Goal: Task Accomplishment & Management: Use online tool/utility

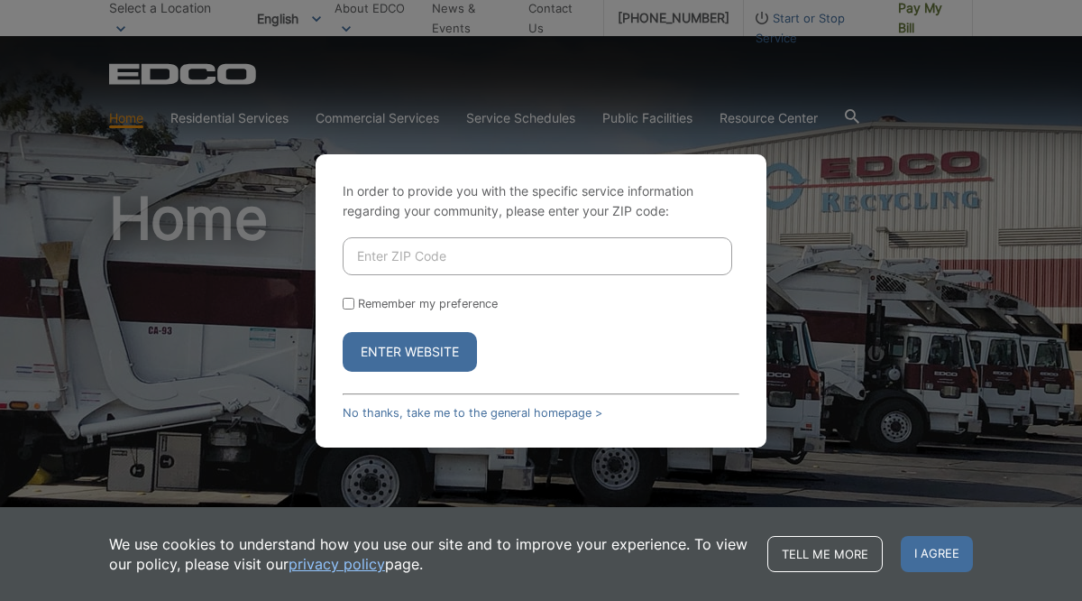
click at [468, 255] on input "Enter ZIP Code" at bounding box center [538, 256] width 390 height 38
type input "92014"
click at [399, 351] on button "Enter Website" at bounding box center [410, 352] width 134 height 40
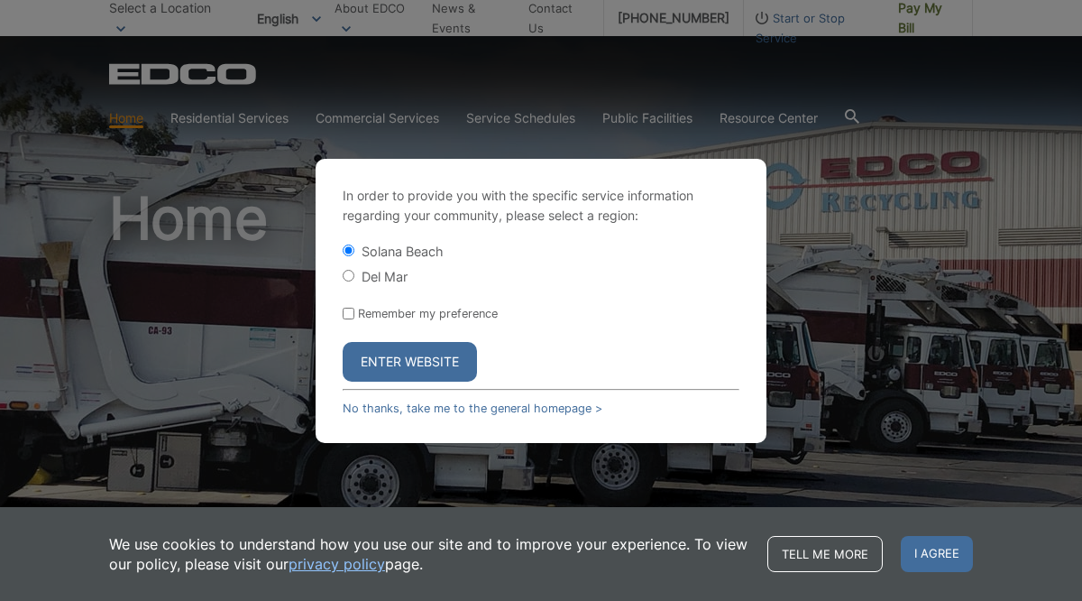
click at [348, 272] on input "Del Mar" at bounding box center [349, 276] width 12 height 12
radio input "true"
click at [401, 354] on button "Enter Website" at bounding box center [410, 362] width 134 height 40
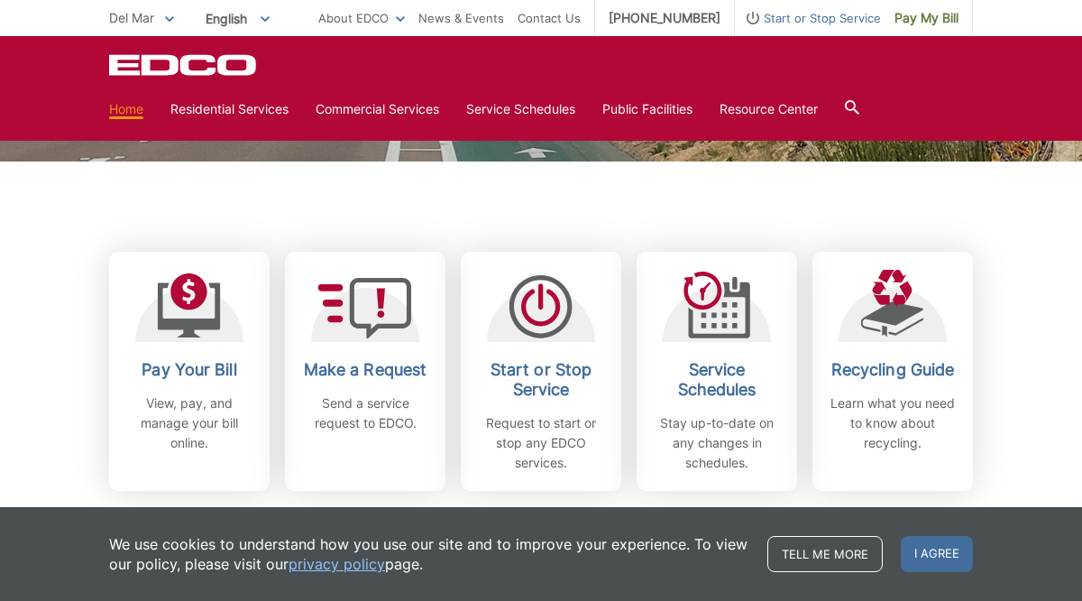
scroll to position [414, 0]
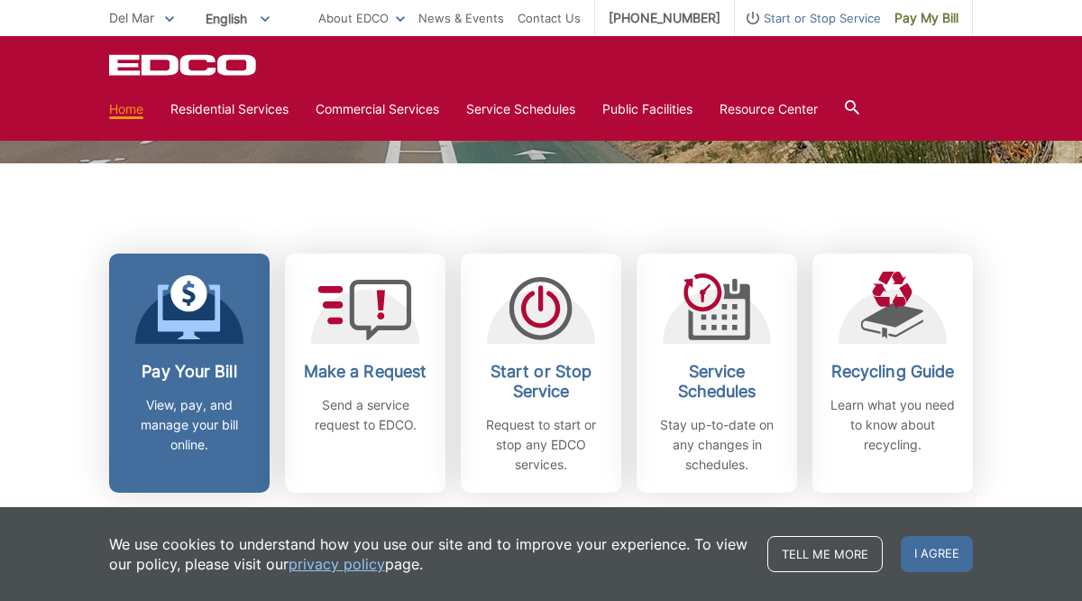
click at [202, 375] on h2 "Pay Your Bill" at bounding box center [190, 372] width 134 height 20
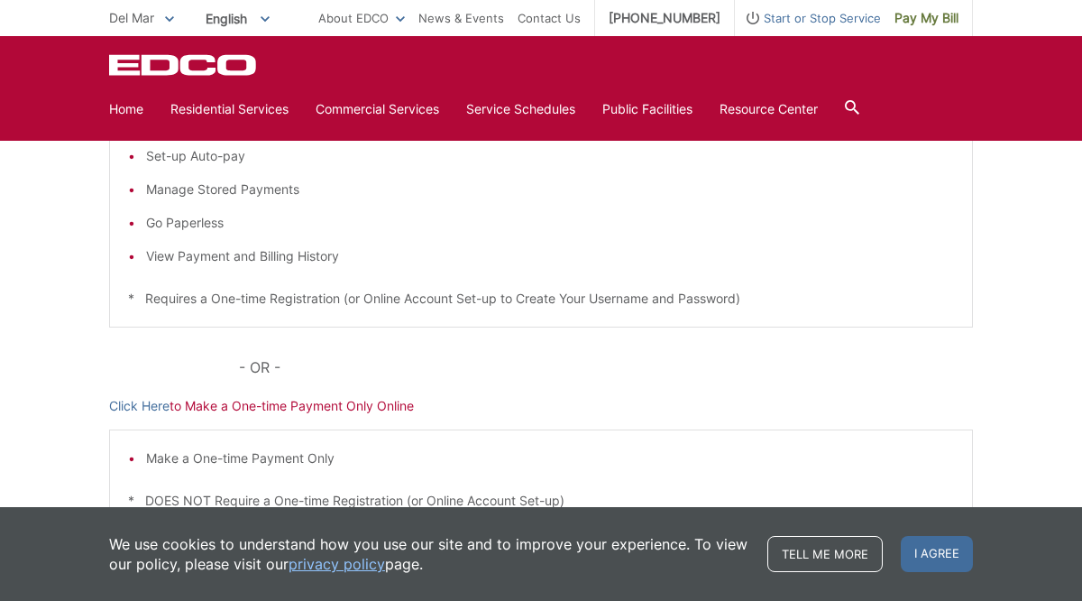
scroll to position [404, 0]
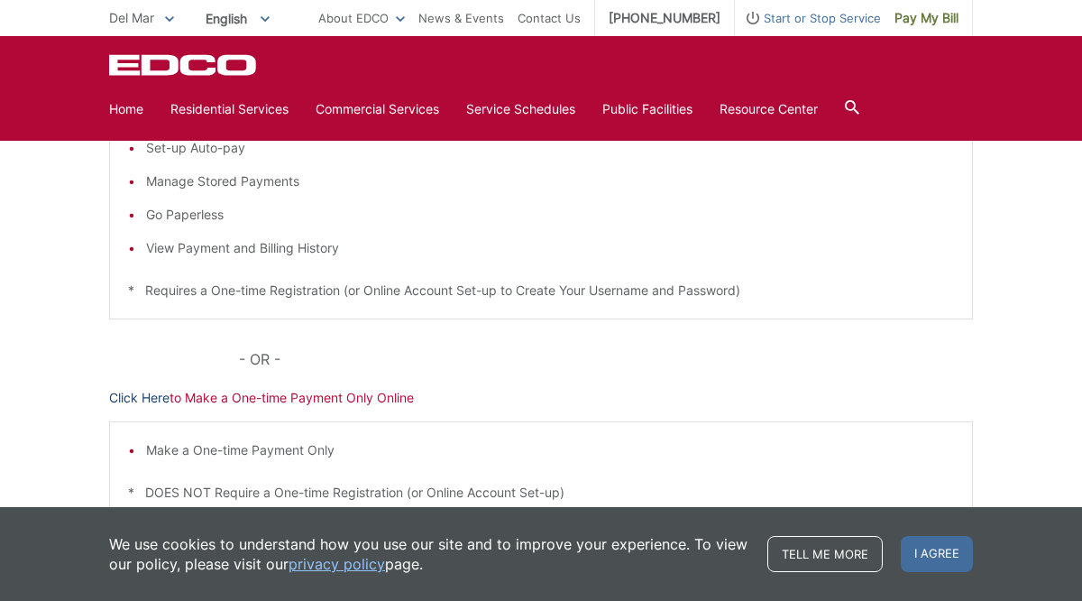
click at [164, 401] on link "Click Here" at bounding box center [139, 398] width 60 height 20
